Goal: Transaction & Acquisition: Purchase product/service

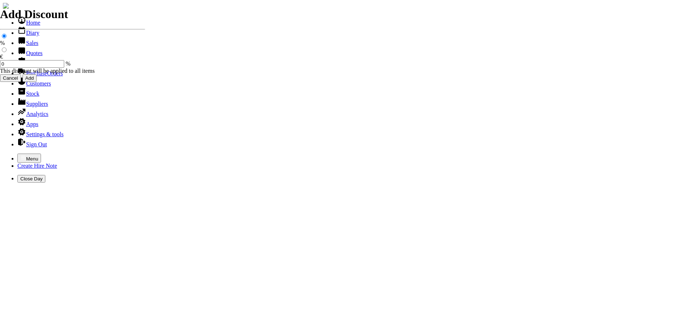
select select "HO"
click at [21, 156] on icon "button" at bounding box center [23, 157] width 4 height 3
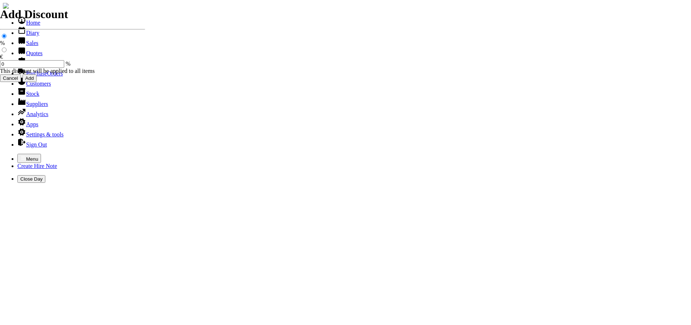
click at [25, 66] on link "Hire Notes" at bounding box center [34, 63] width 34 height 6
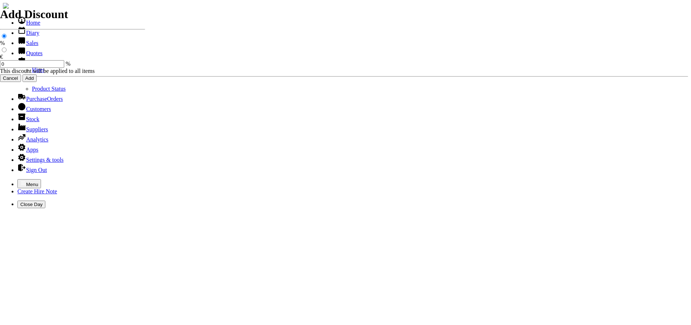
click at [32, 73] on link "Hires" at bounding box center [38, 70] width 13 height 6
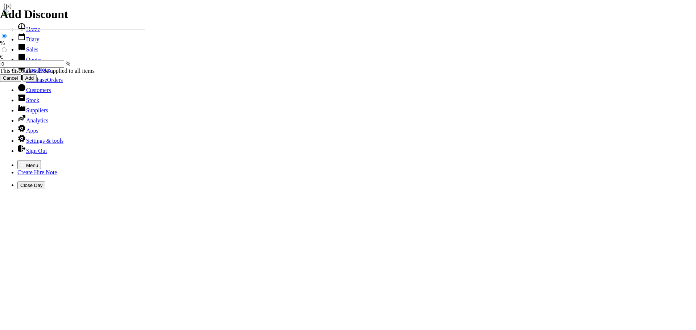
type input "RICHIE"
type input "01/09/2025"
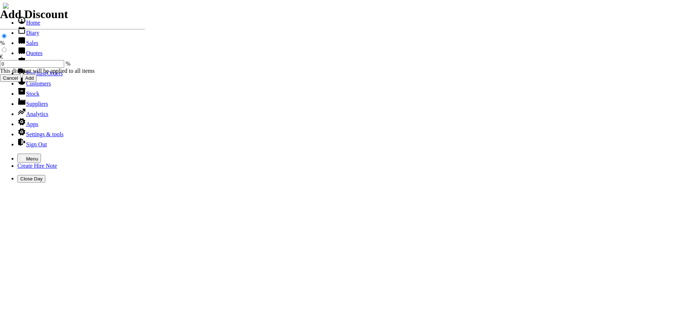
type input "06/10/2025"
select select "HO"
click at [20, 155] on icon "button" at bounding box center [23, 158] width 6 height 6
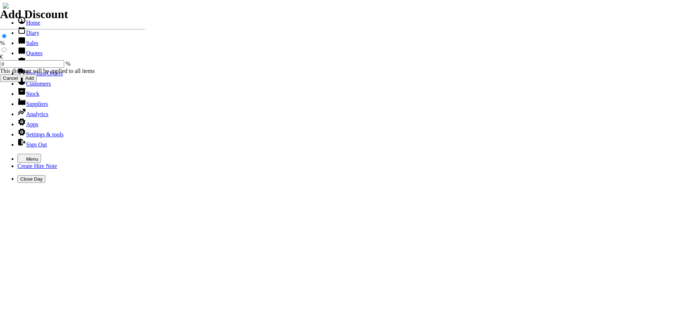
click at [26, 46] on link "Sales" at bounding box center [27, 43] width 21 height 6
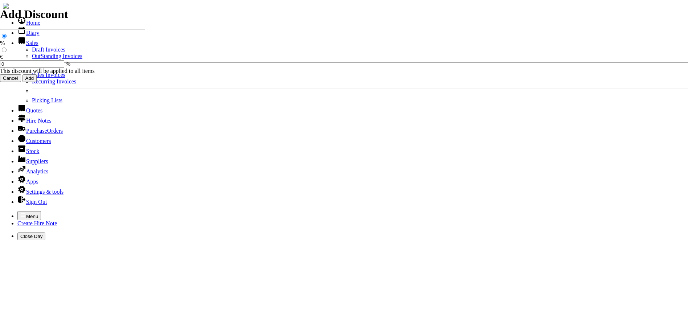
click at [32, 59] on link "OutStanding Invoices" at bounding box center [57, 56] width 50 height 6
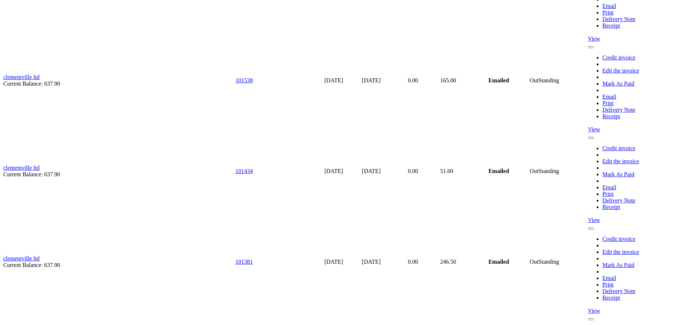
scroll to position [3480, 0]
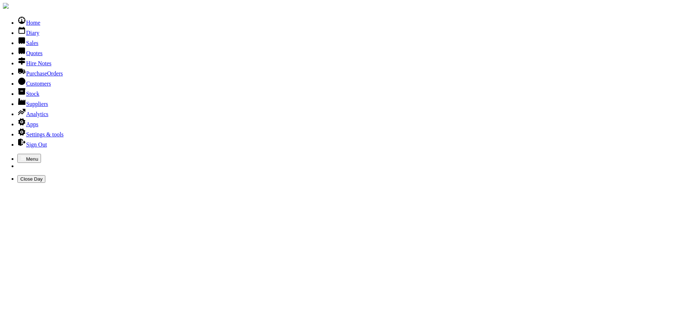
type input "KILDAR"
type input "KILDARE COUNTY"
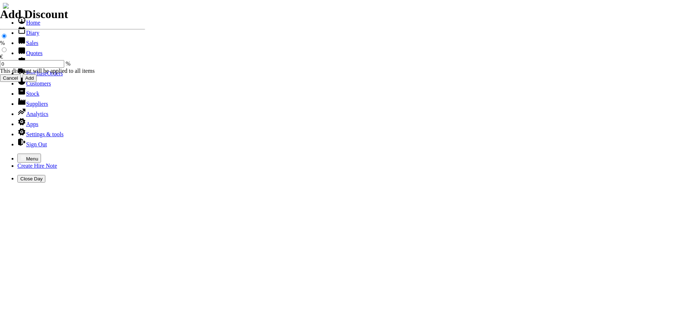
select select "HO"
click at [20, 155] on icon "button" at bounding box center [23, 158] width 6 height 6
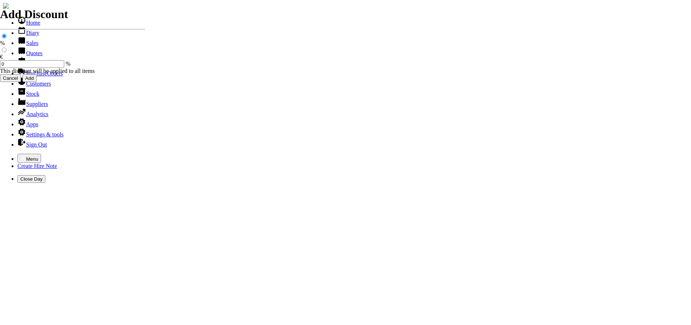
click at [22, 46] on link "Sales" at bounding box center [27, 43] width 21 height 6
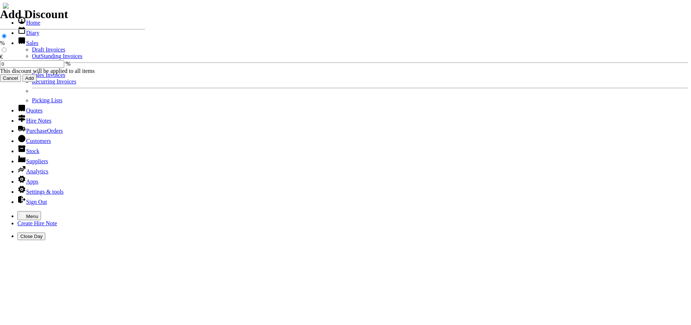
click at [32, 78] on link "Sales Invoices" at bounding box center [48, 75] width 33 height 6
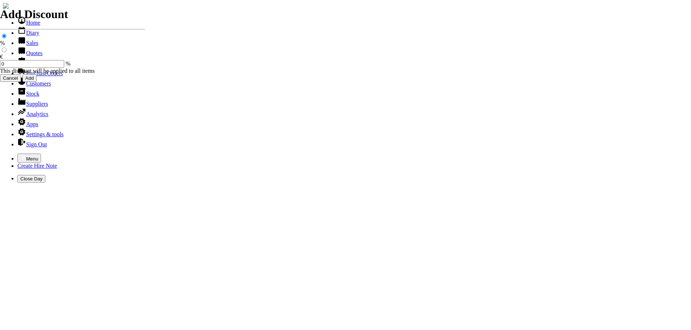
select select "HO"
type input "KILDARE COUNTY"
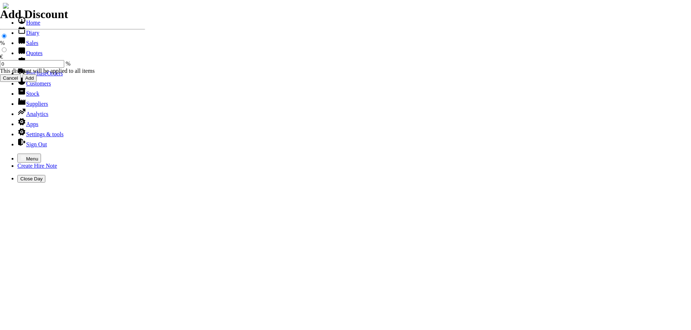
type input "DAVID"
type input "equipment sales"
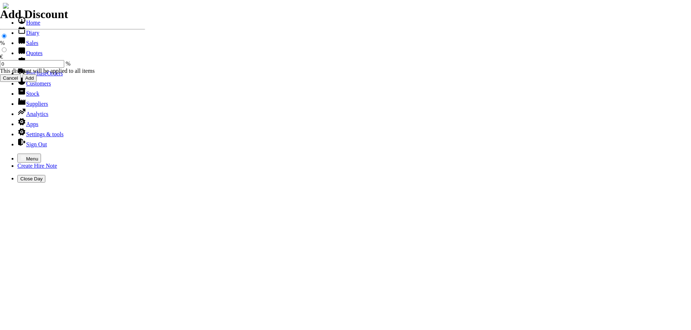
type input "e"
type input "POWERWASHER GUN C/W 10M DRAIN CLEANER REEL & FITTINGS"
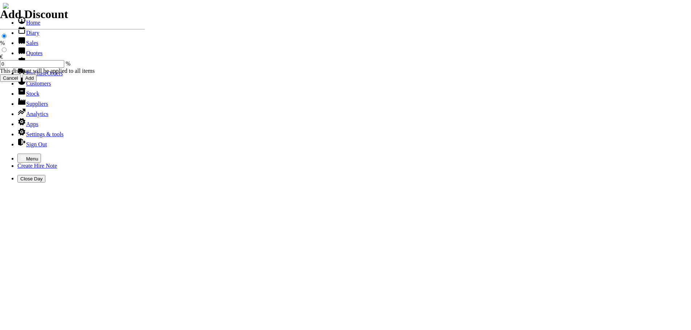
type input "POWERWASHER GUN C/W 10M DRAIN CLEANER REEL & FITTINGS & JETS"
type input "250.00"
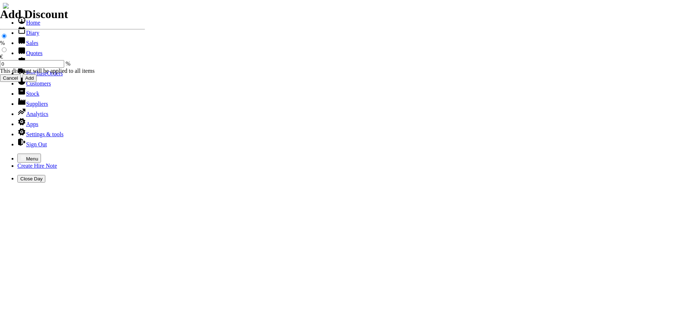
type input "101543"
type input "dcarty@kildarecoco.ie"
type input "DAVID CARTY"
click at [20, 155] on icon "button" at bounding box center [23, 158] width 6 height 6
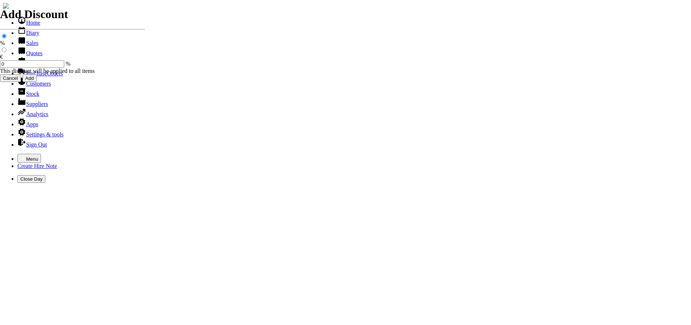
click at [24, 46] on link "Sales" at bounding box center [27, 43] width 21 height 6
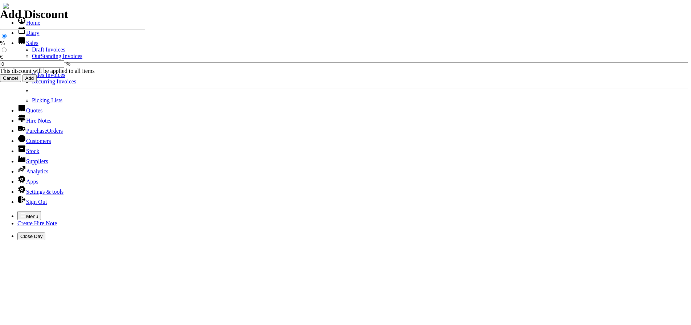
click at [32, 59] on link "OutStanding Invoices" at bounding box center [57, 56] width 50 height 6
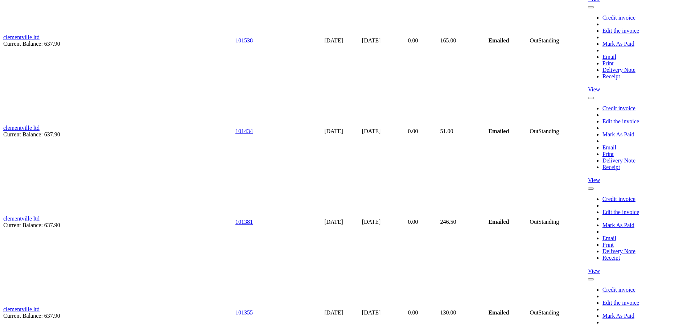
scroll to position [3480, 0]
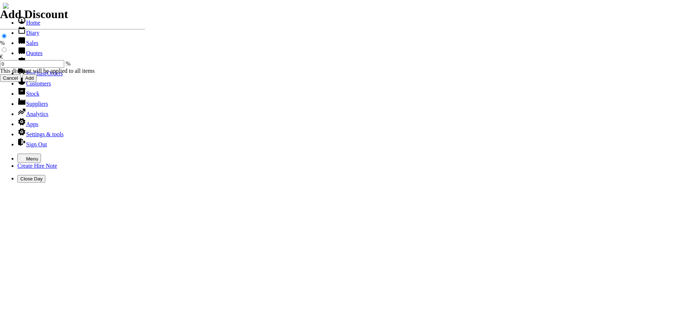
select select "HO"
click at [21, 156] on icon "button" at bounding box center [23, 157] width 4 height 3
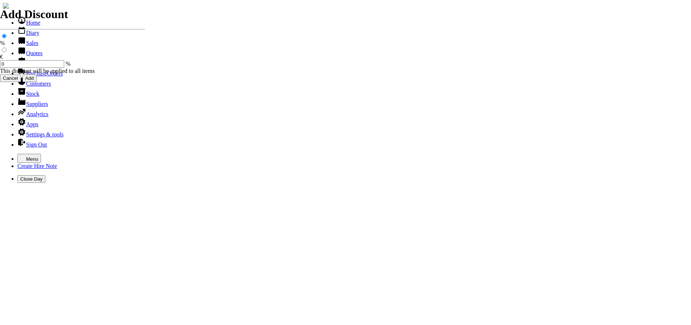
click at [28, 46] on link "Sales" at bounding box center [27, 43] width 21 height 6
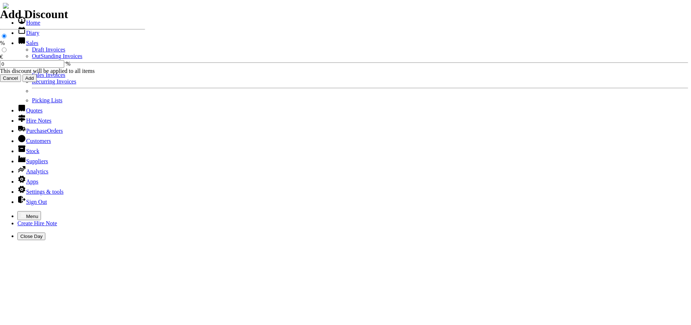
click at [28, 46] on link "Sales" at bounding box center [27, 43] width 21 height 6
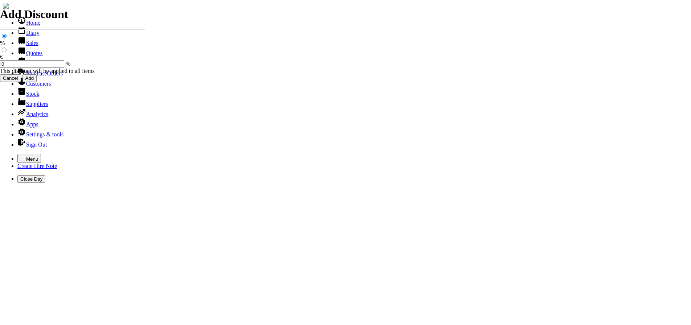
click at [30, 87] on link "Customers" at bounding box center [33, 83] width 33 height 6
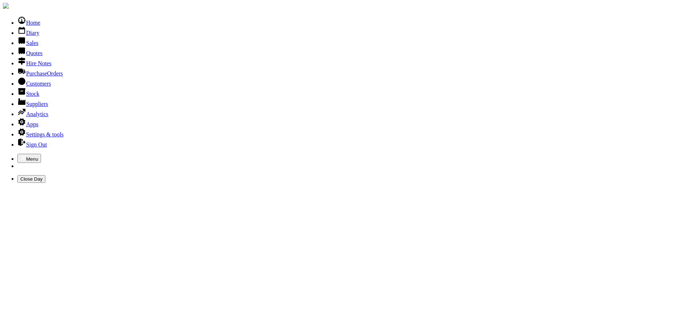
type input "[GEOGRAPHIC_DATA]"
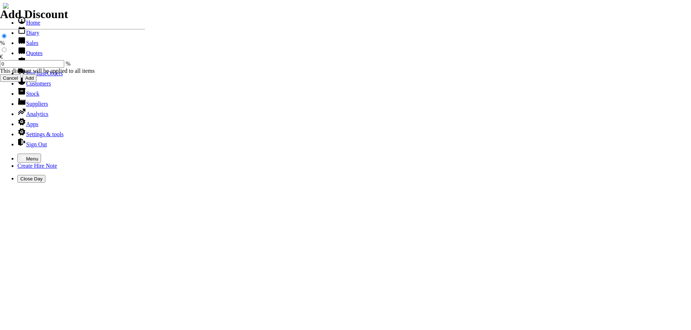
select select "HO"
click at [20, 155] on icon "button" at bounding box center [23, 158] width 6 height 6
select select "HO"
